Goal: Obtain resource: Download file/media

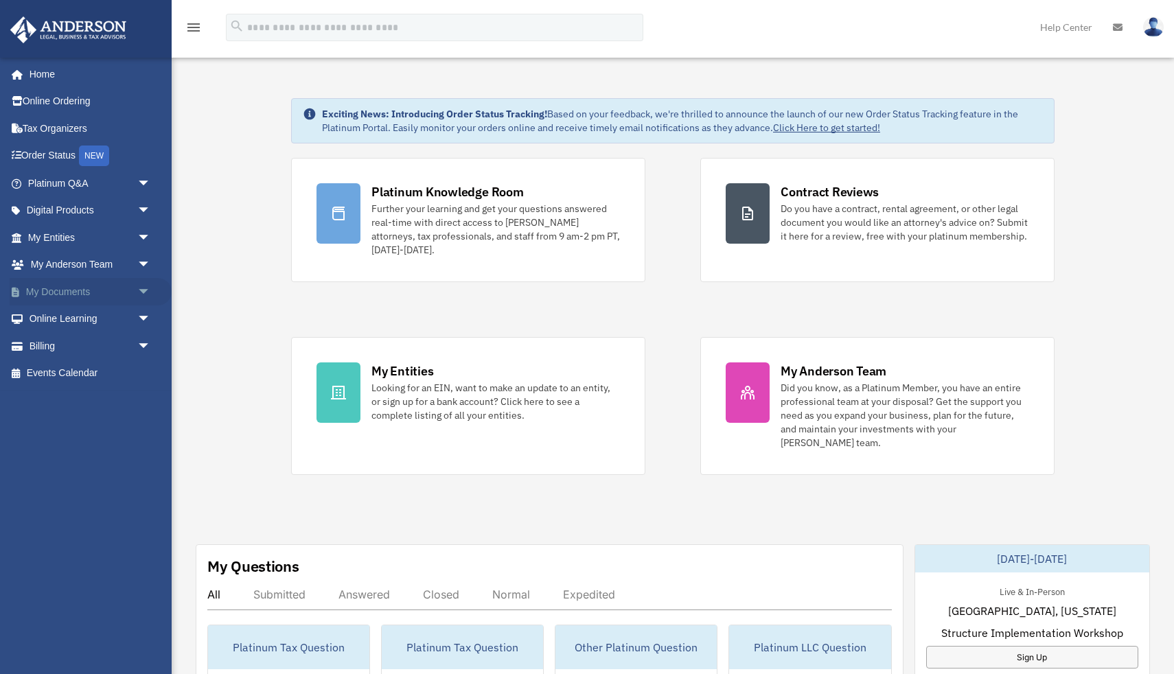
click at [77, 300] on link "My Documents arrow_drop_down" at bounding box center [91, 291] width 162 height 27
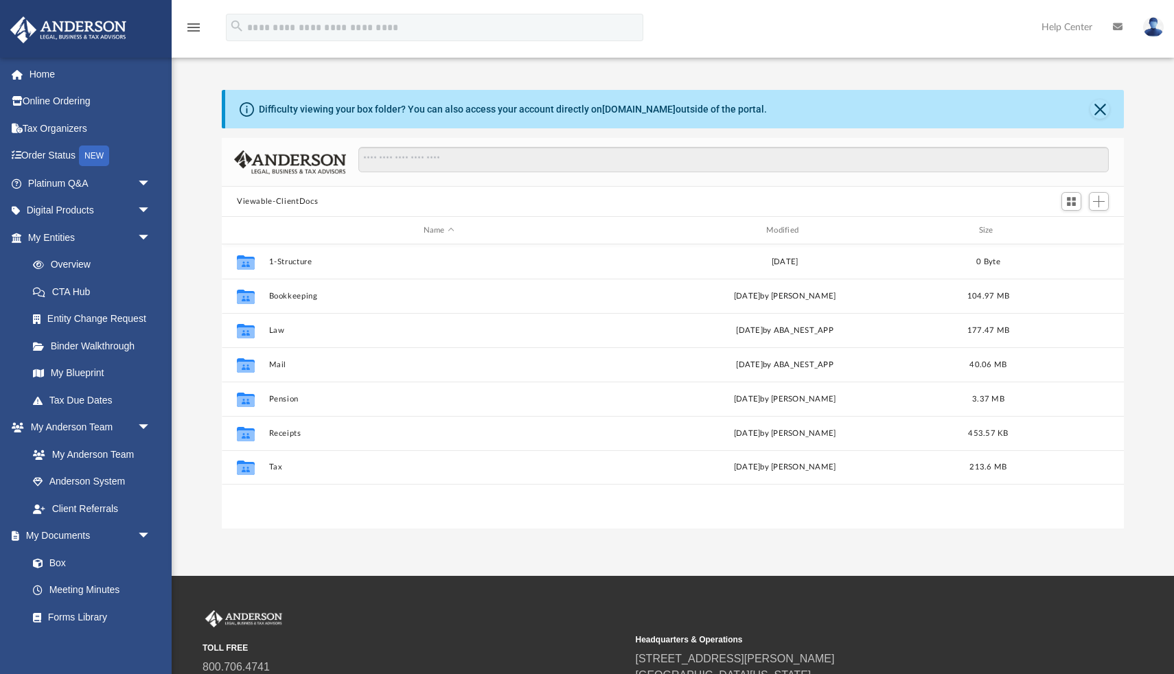
scroll to position [312, 902]
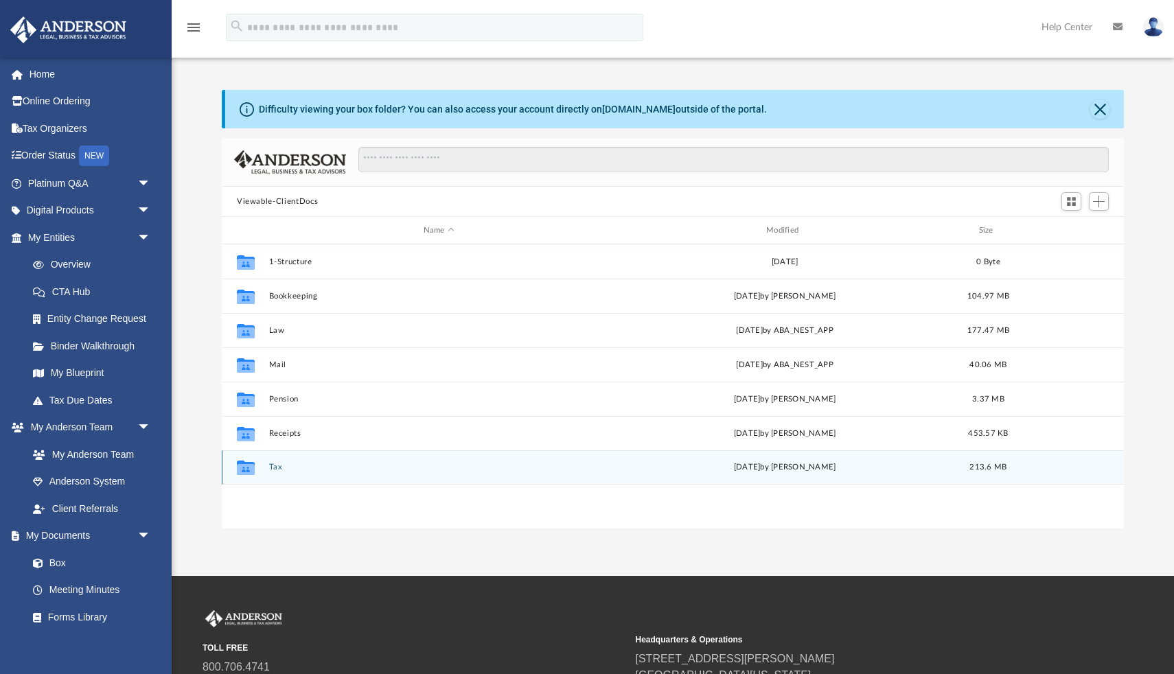
click at [275, 468] on button "Tax" at bounding box center [439, 467] width 340 height 9
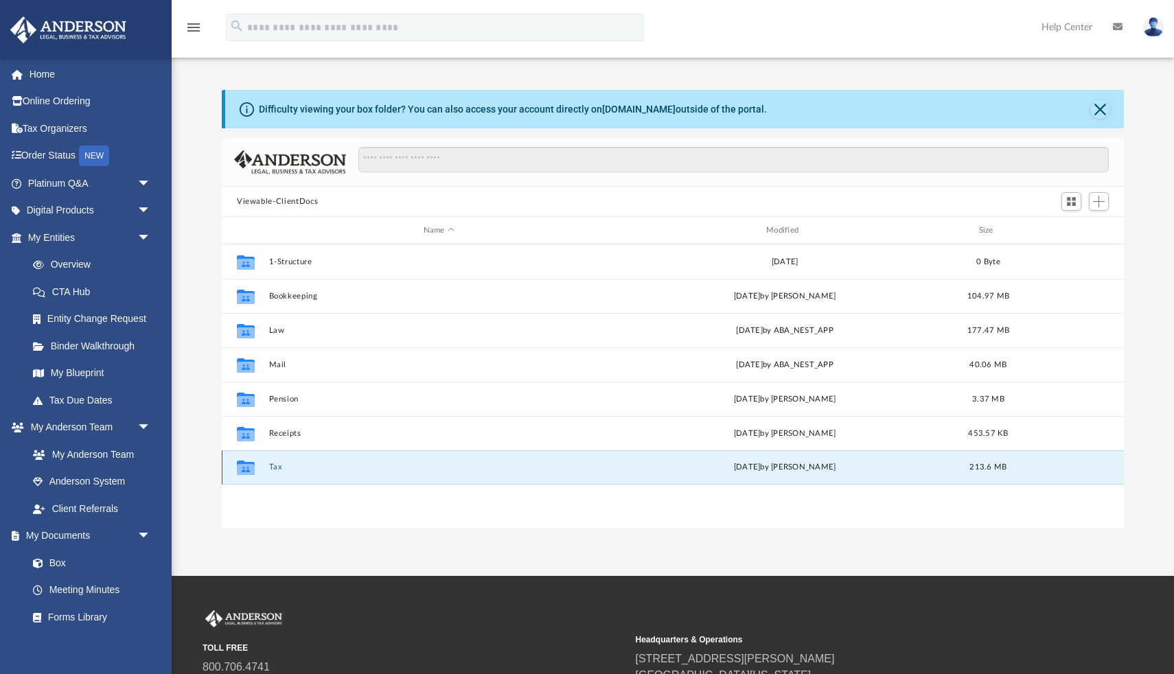
click at [275, 468] on button "Tax" at bounding box center [439, 467] width 340 height 9
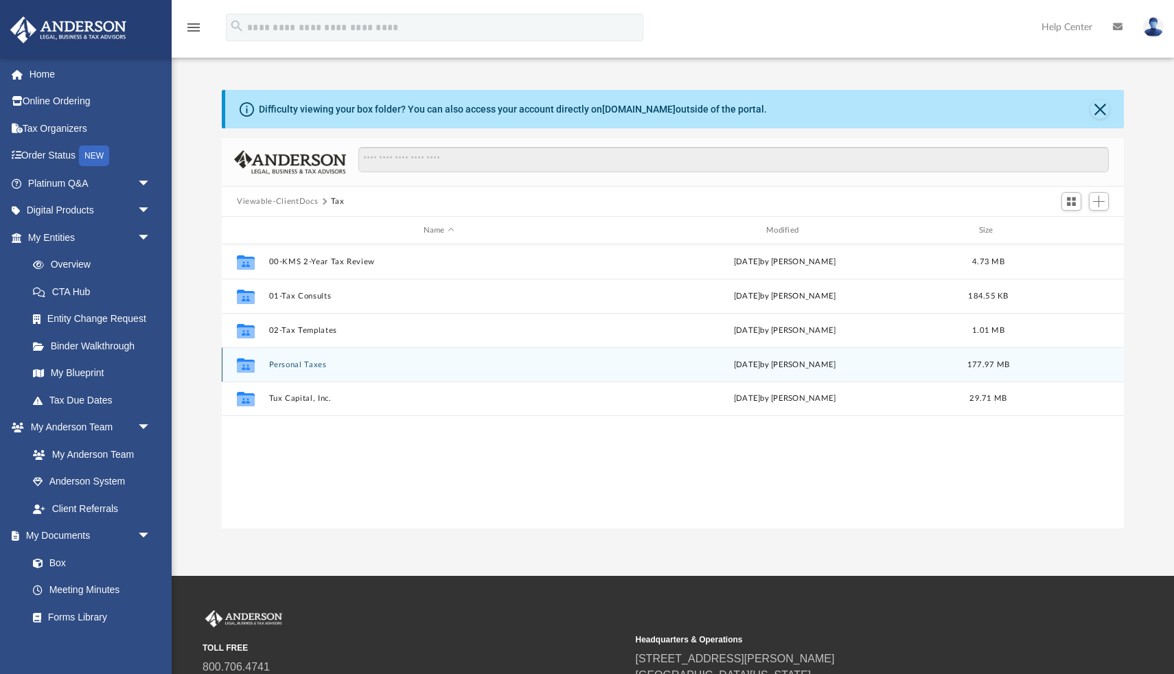
click at [312, 367] on button "Personal Taxes" at bounding box center [439, 365] width 340 height 9
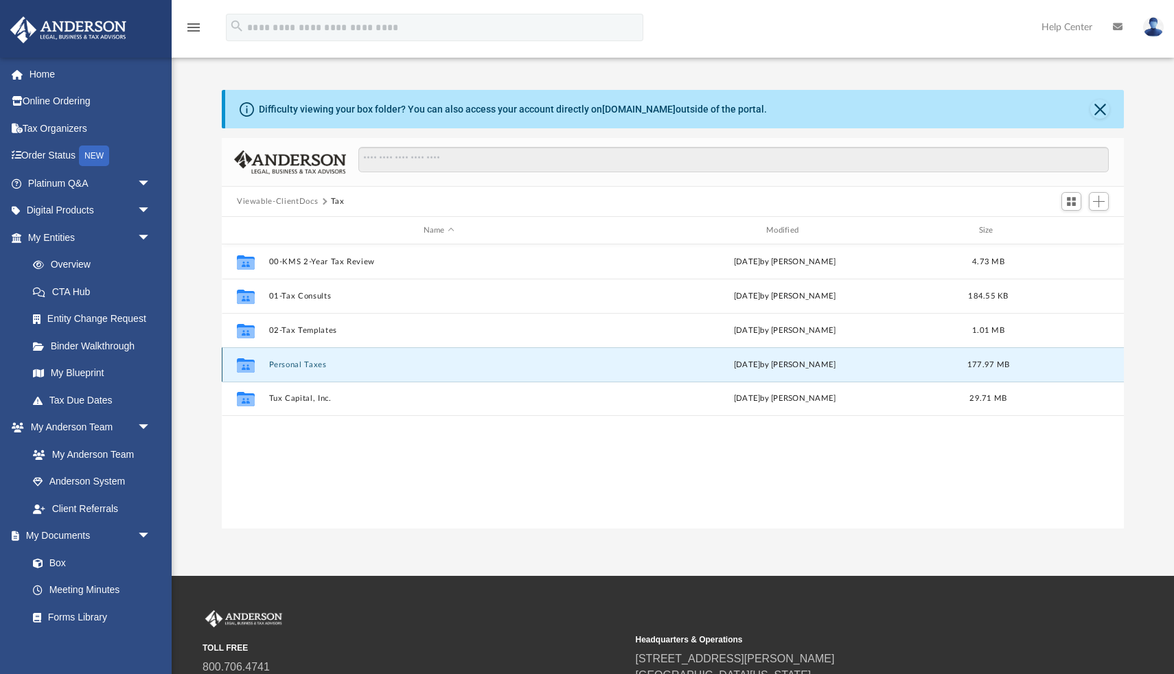
click at [312, 367] on button "Personal Taxes" at bounding box center [439, 365] width 340 height 9
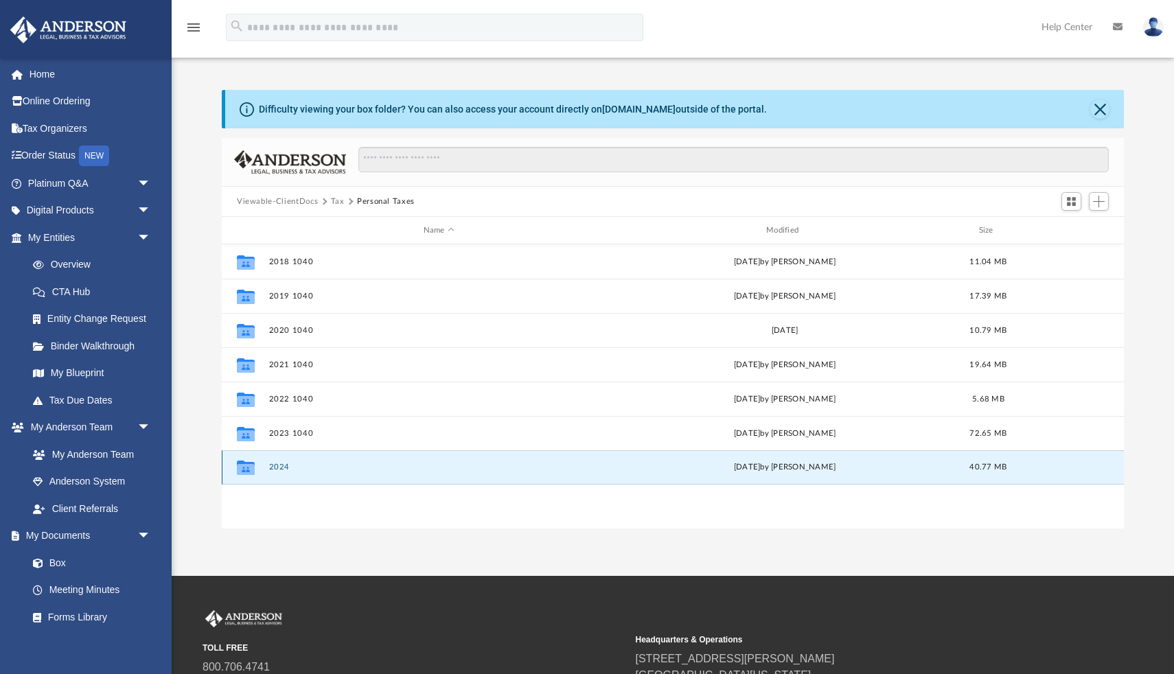
click at [282, 469] on button "2024" at bounding box center [439, 467] width 340 height 9
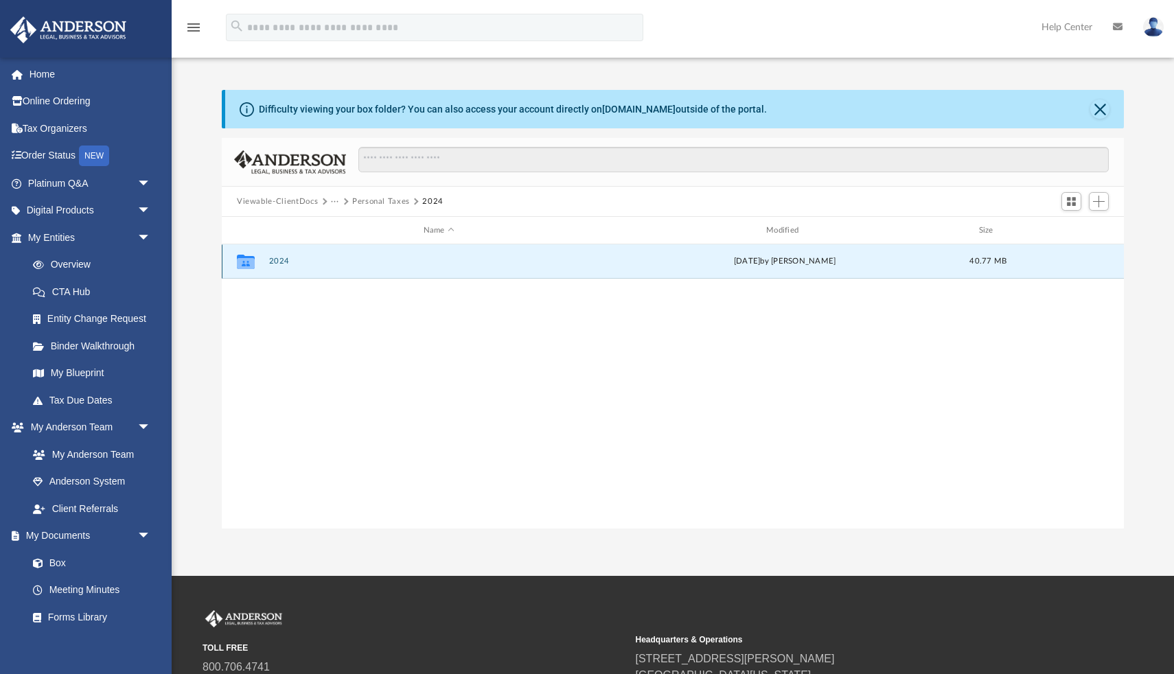
click at [277, 264] on button "2024" at bounding box center [439, 261] width 340 height 9
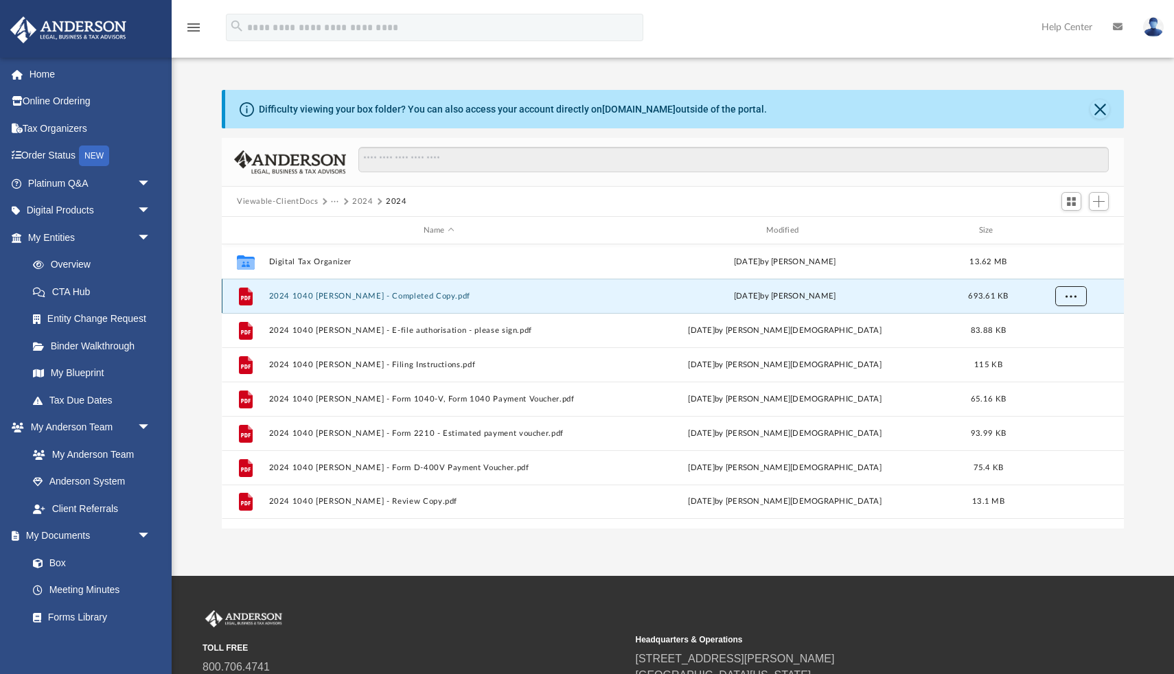
click at [1073, 295] on span "More options" at bounding box center [1071, 296] width 11 height 8
click at [1053, 345] on li "Download" at bounding box center [1058, 345] width 40 height 14
